Goal: Information Seeking & Learning: Learn about a topic

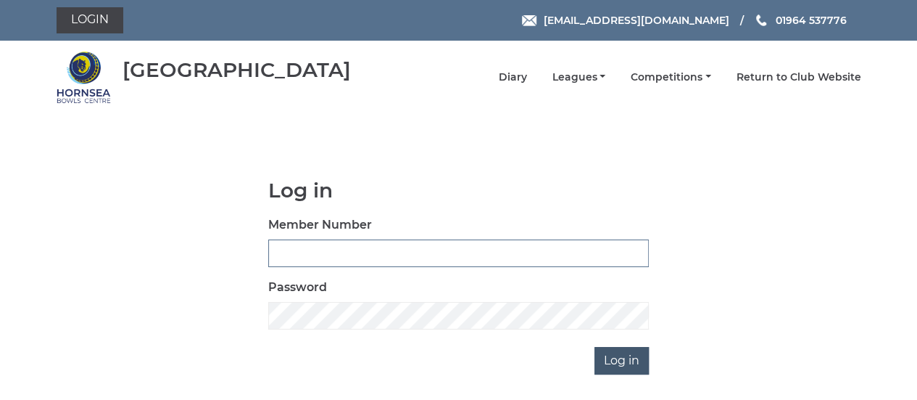
type input "0894"
click at [621, 366] on input "Log in" at bounding box center [622, 361] width 54 height 28
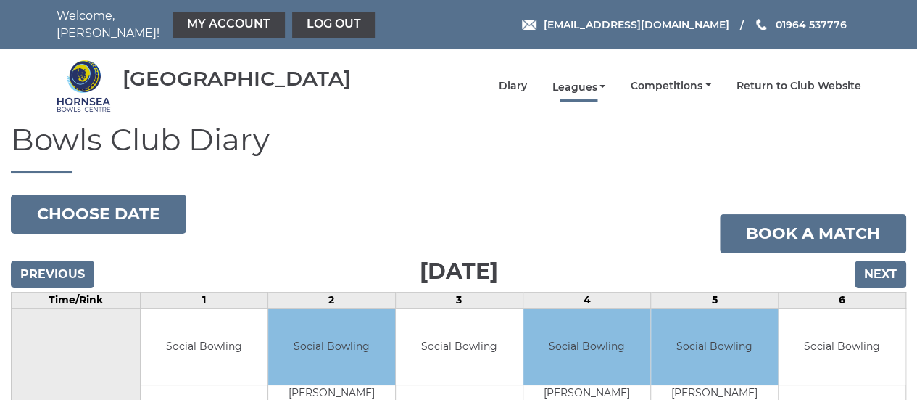
click at [606, 81] on link "Leagues" at bounding box center [579, 88] width 54 height 14
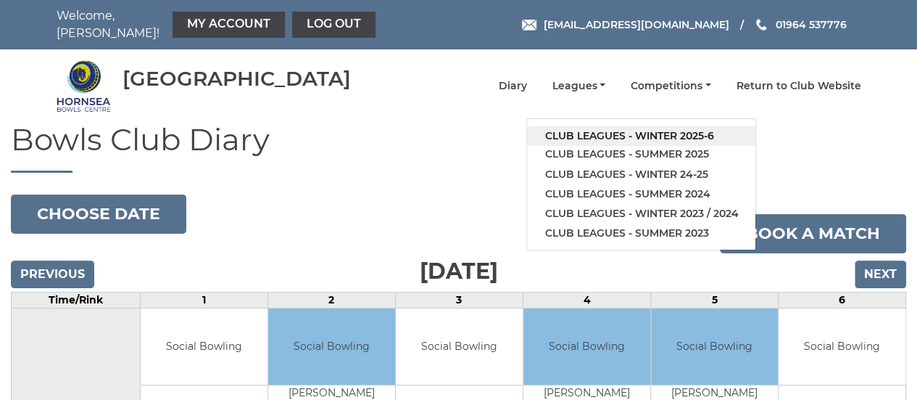
click at [621, 130] on link "Club leagues - Winter 2025-6" at bounding box center [641, 136] width 228 height 20
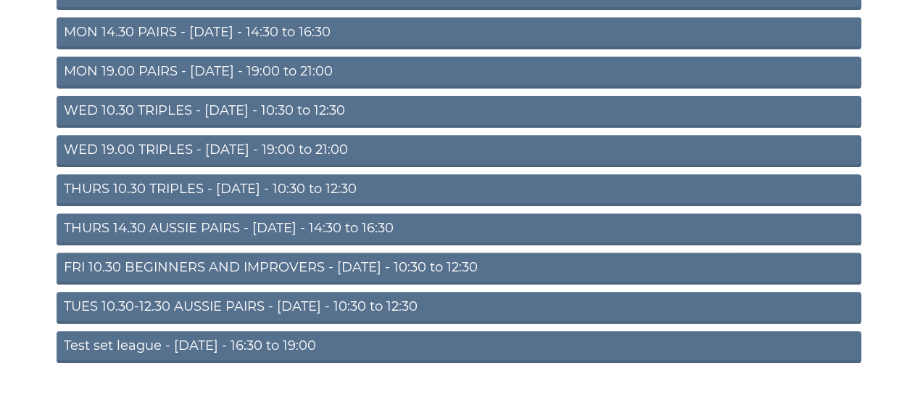
scroll to position [235, 0]
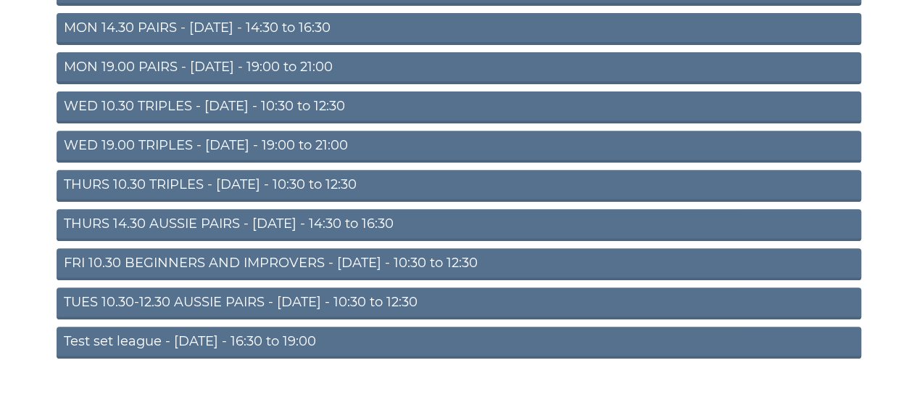
click at [212, 293] on link "TUES 10.30-12.30 AUSSIE PAIRS - [DATE] - 10:30 to 12:30" at bounding box center [459, 303] width 805 height 32
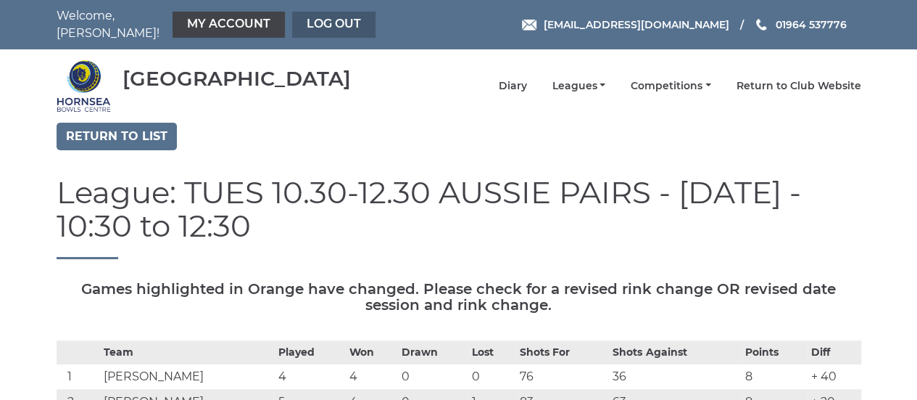
click at [320, 20] on link "Log out" at bounding box center [333, 25] width 83 height 26
